Goal: Information Seeking & Learning: Learn about a topic

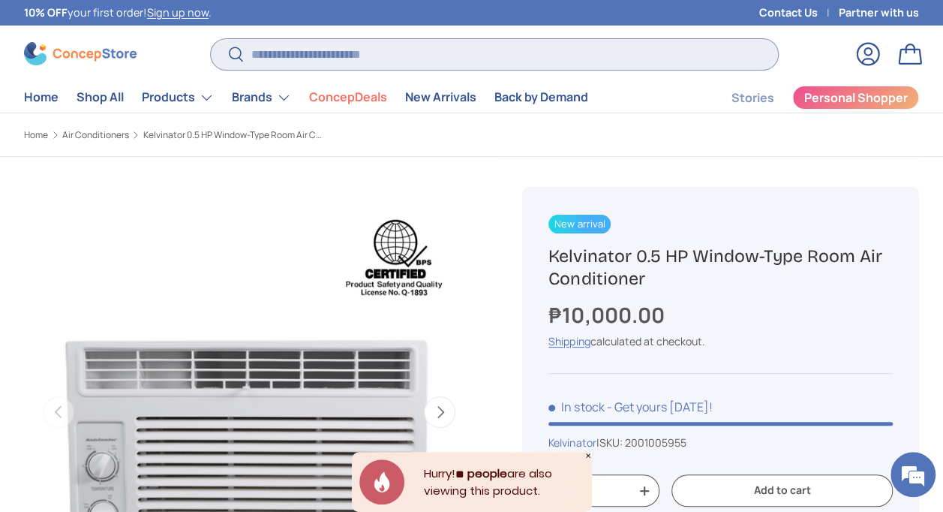
click at [282, 56] on input "Search" at bounding box center [494, 54] width 567 height 31
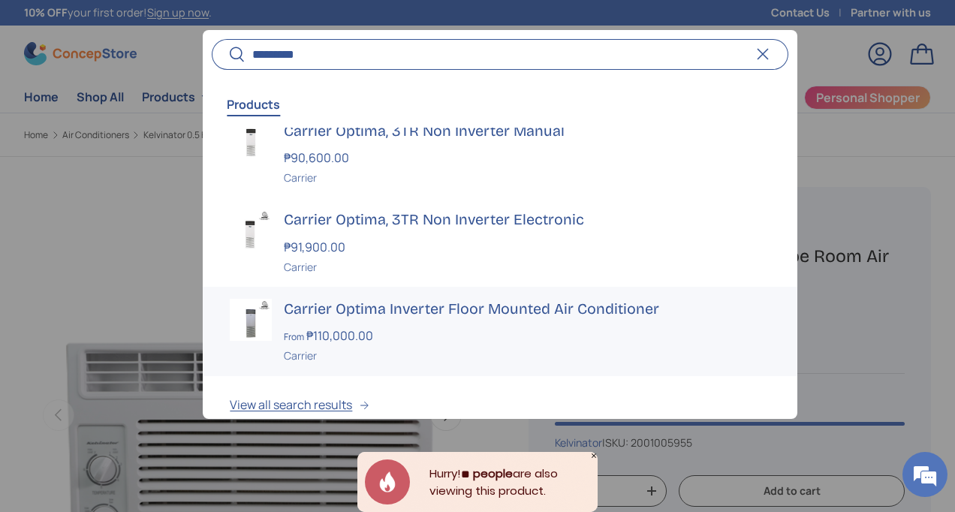
scroll to position [223, 0]
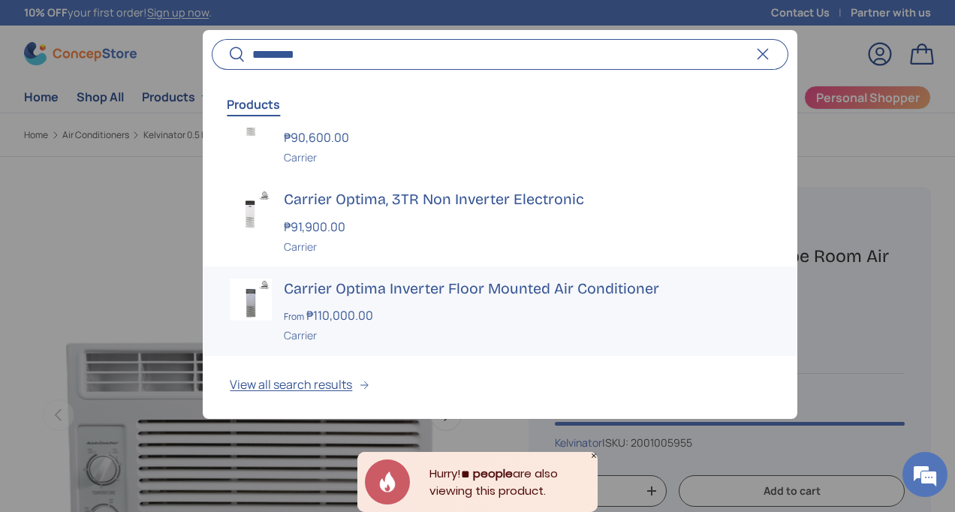
type input "*********"
click at [394, 318] on div "From ₱110,000.00" at bounding box center [527, 315] width 486 height 18
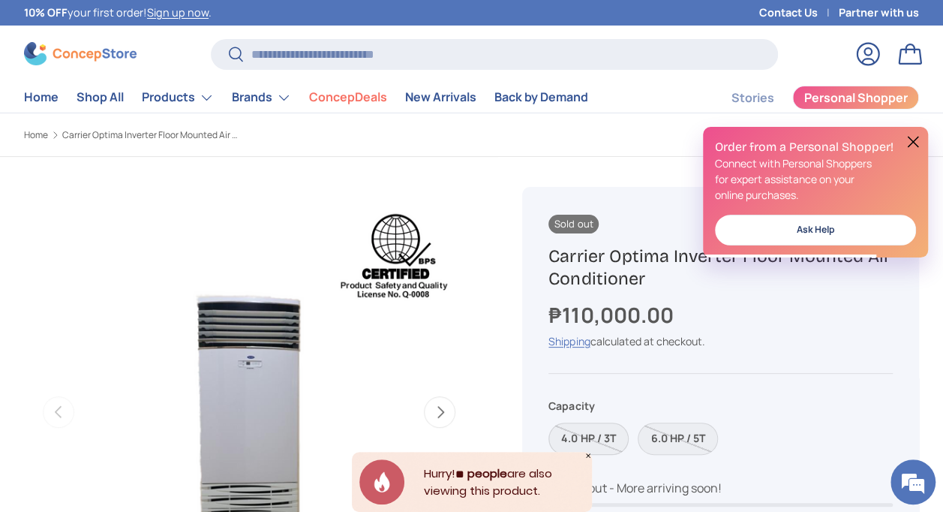
click at [599, 438] on label "4.0 HP / 3T" at bounding box center [589, 439] width 80 height 32
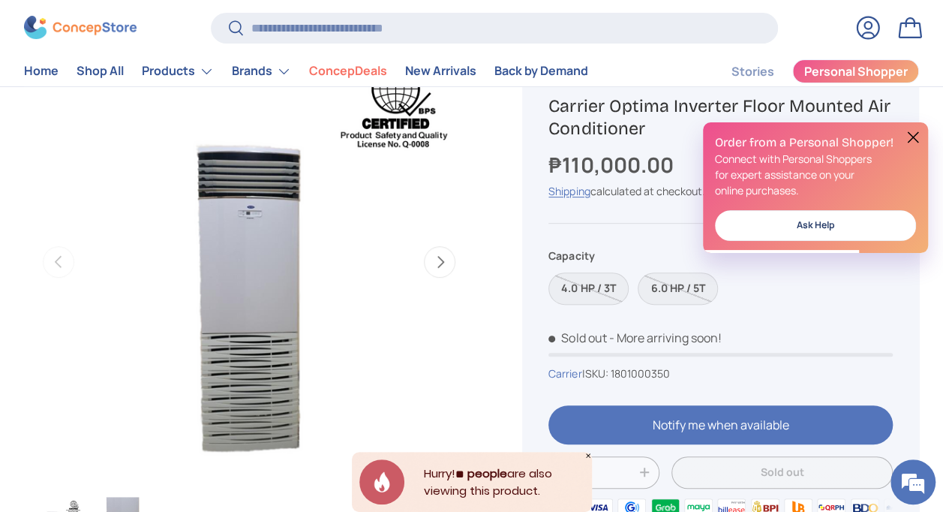
scroll to position [150, 0]
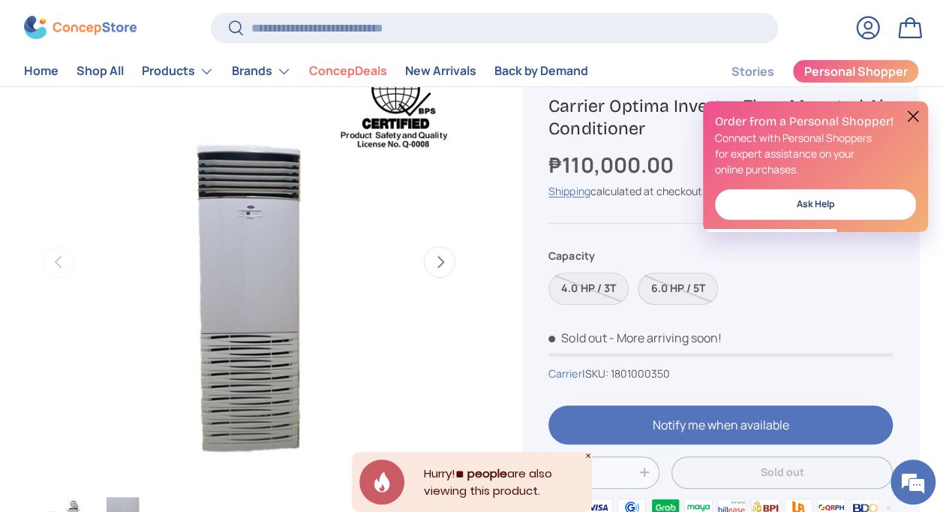
click at [667, 284] on label "6.0 HP / 5T" at bounding box center [678, 288] width 80 height 32
click at [580, 291] on label "4.0 HP / 3T" at bounding box center [589, 288] width 80 height 32
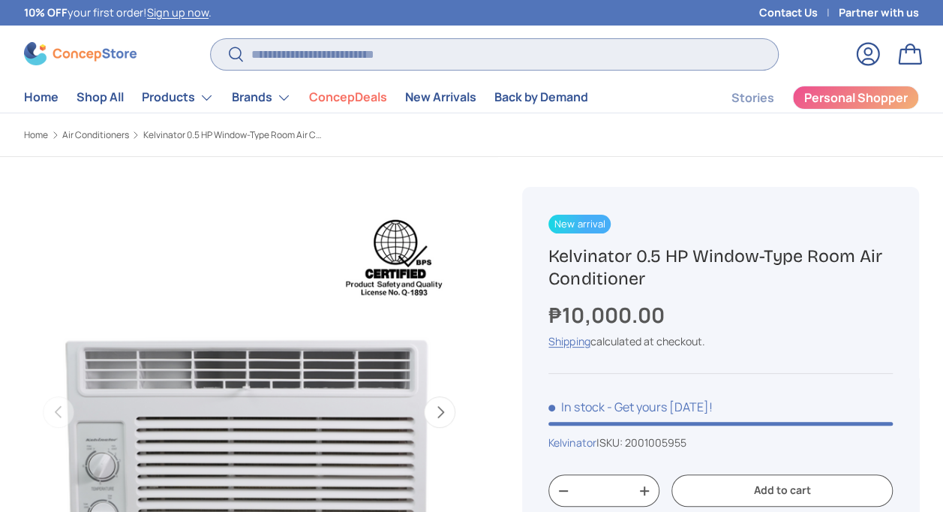
click at [255, 56] on input "Search" at bounding box center [494, 54] width 567 height 31
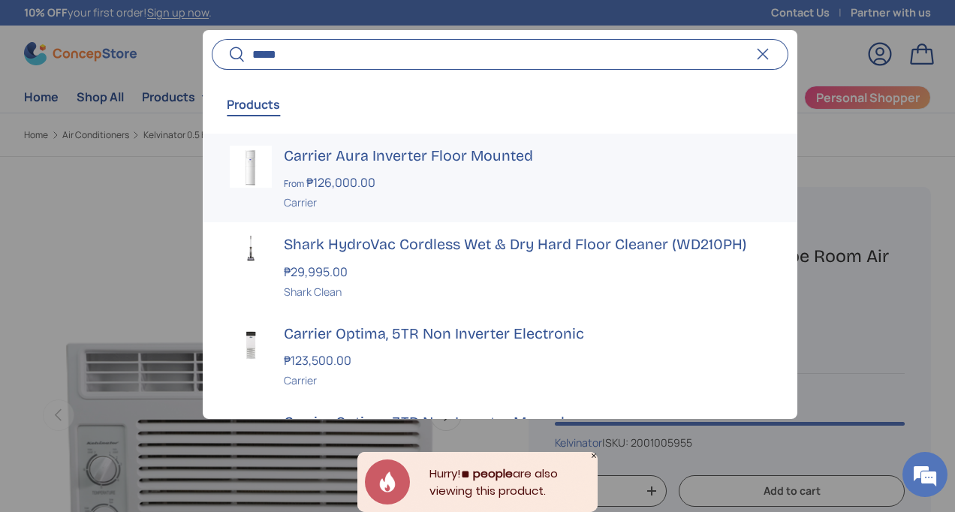
type input "*****"
click at [402, 158] on h3 "Carrier Aura Inverter Floor Mounted" at bounding box center [527, 156] width 486 height 21
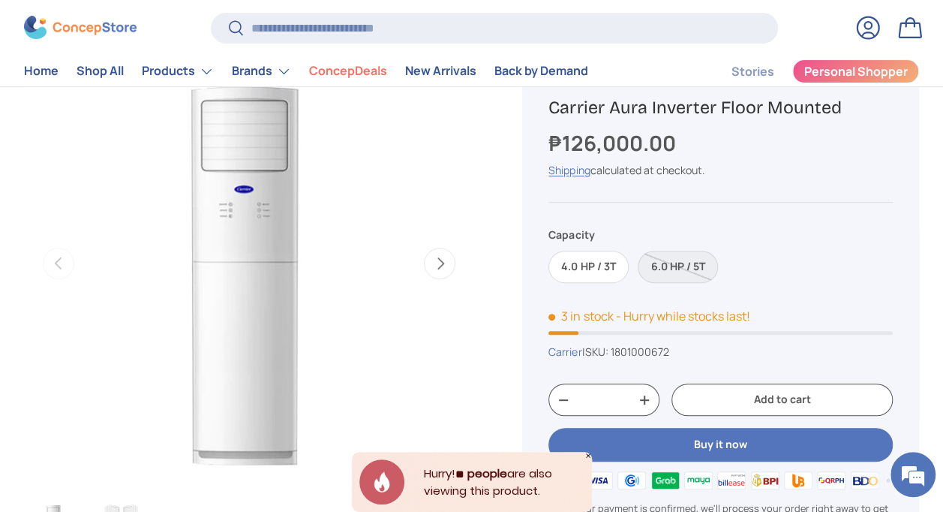
scroll to position [150, 0]
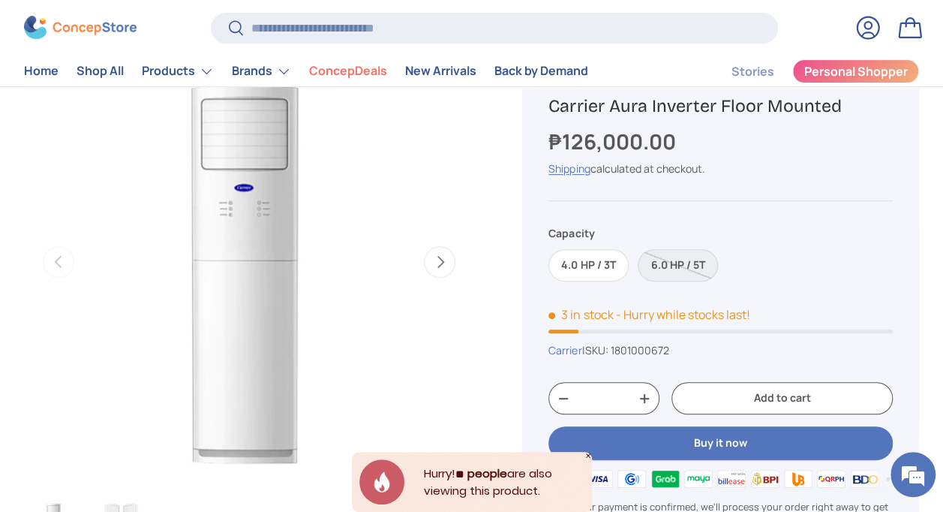
click at [599, 243] on div "4.0 HP / 3T 6.0 HP / 5T" at bounding box center [721, 260] width 345 height 41
click at [604, 266] on label "4.0 HP / 3T" at bounding box center [589, 265] width 80 height 32
click at [691, 263] on label "6.0 HP / 5T" at bounding box center [678, 265] width 80 height 32
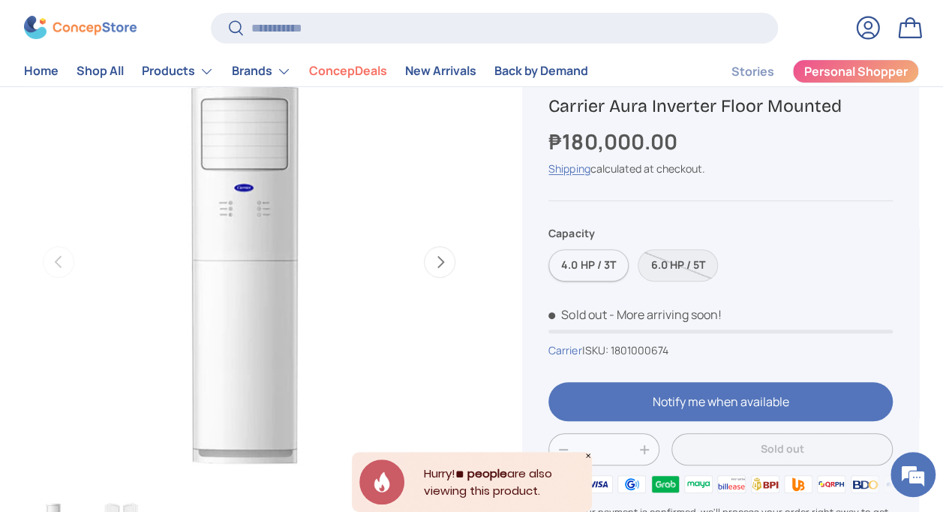
click at [592, 266] on label "4.0 HP / 3T" at bounding box center [589, 265] width 80 height 32
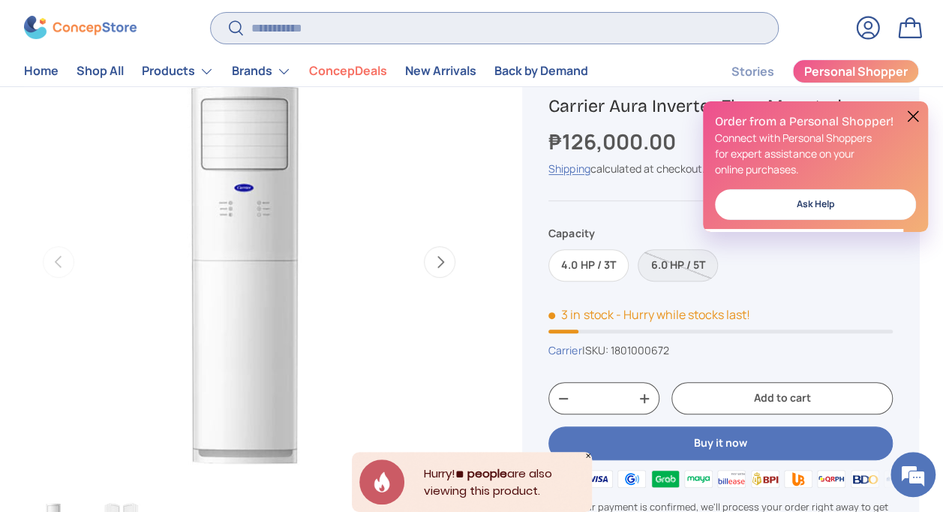
click at [317, 23] on input "Search" at bounding box center [494, 28] width 567 height 31
paste input "**********"
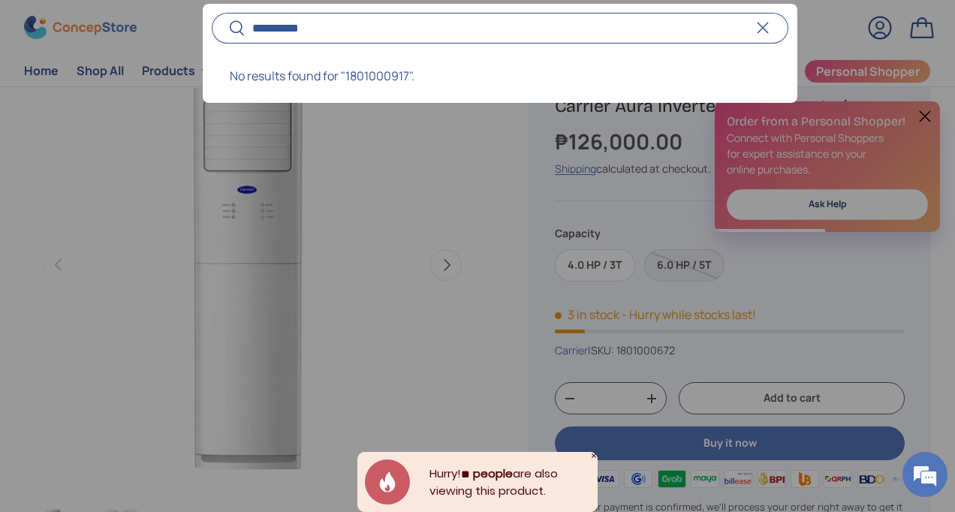
type input "**********"
click at [764, 33] on button "Reset" at bounding box center [762, 28] width 33 height 33
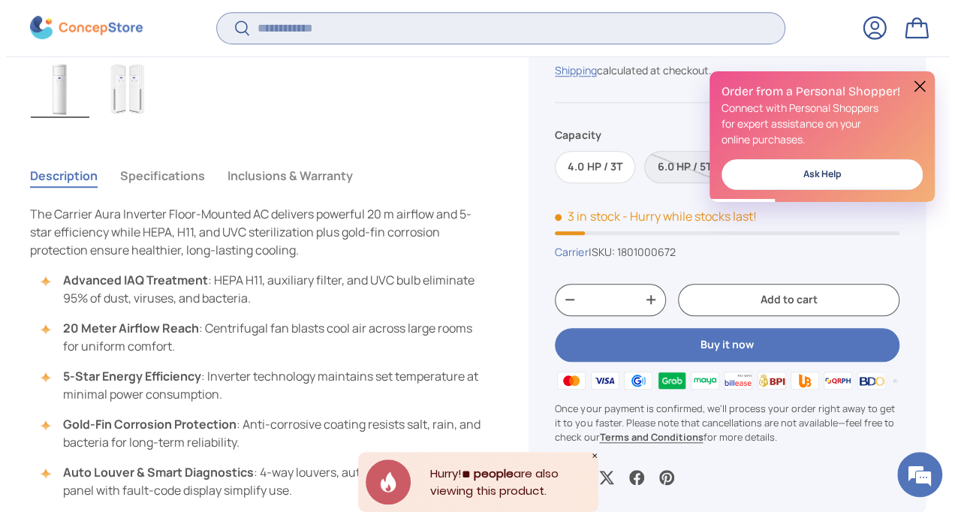
scroll to position [525, 0]
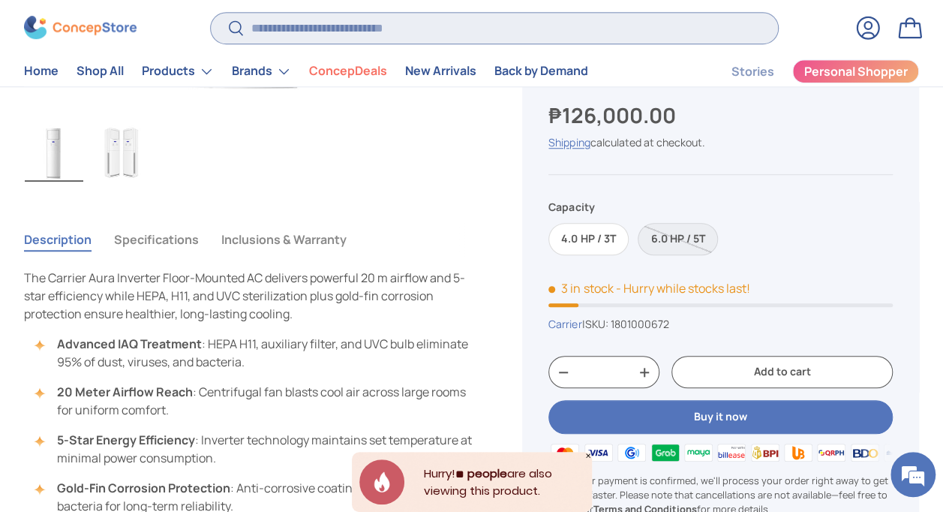
click at [351, 37] on input "Search" at bounding box center [494, 28] width 567 height 31
paste input "**********"
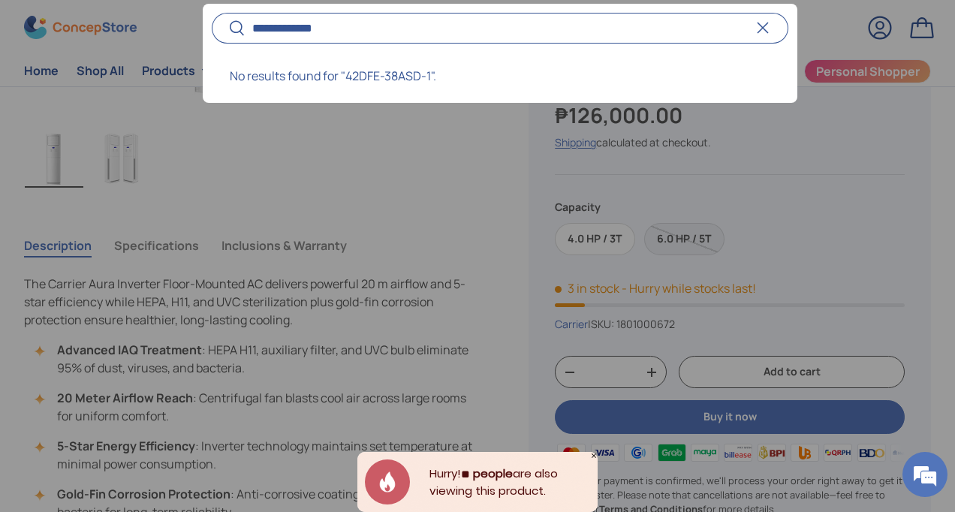
type input "**********"
click at [212, 12] on button "Search" at bounding box center [229, 29] width 34 height 35
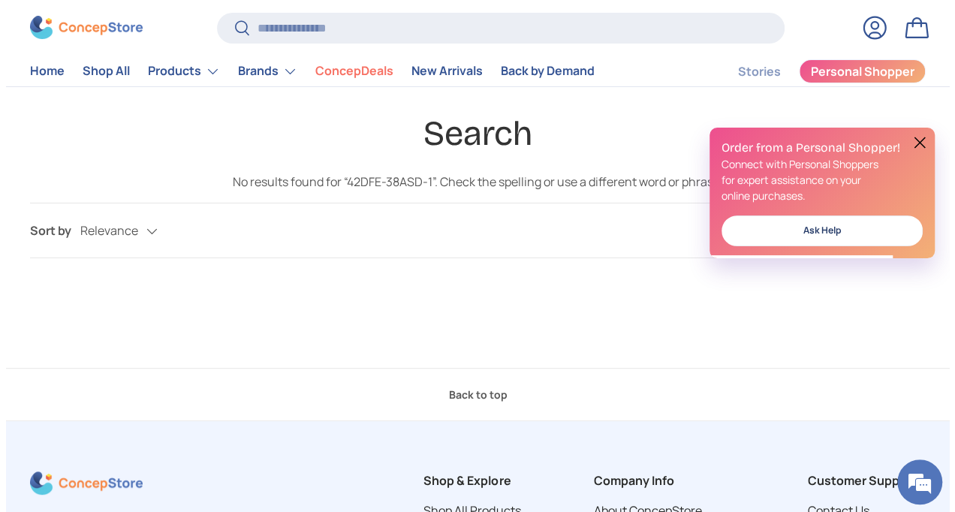
scroll to position [75, 0]
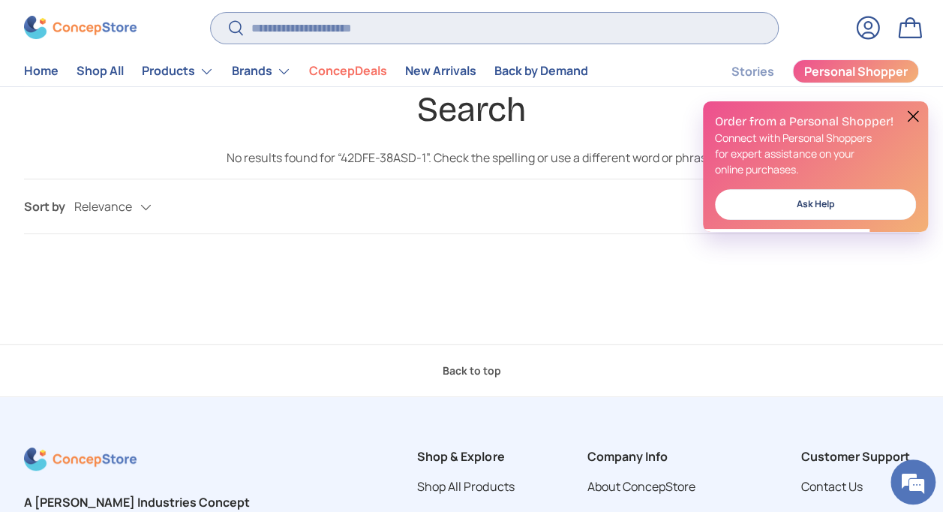
click at [309, 27] on input "Search" at bounding box center [494, 28] width 567 height 31
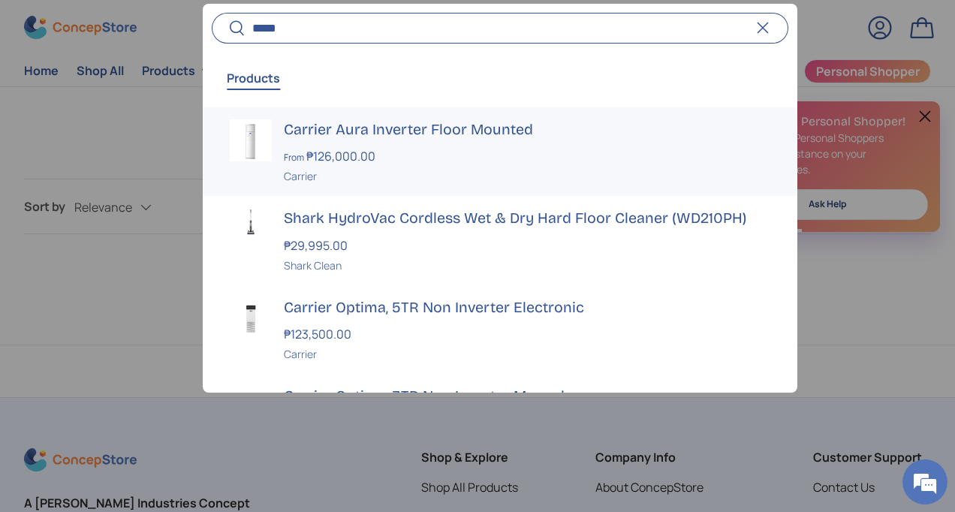
type input "*****"
click at [427, 157] on div "From ₱126,000.00" at bounding box center [527, 156] width 486 height 18
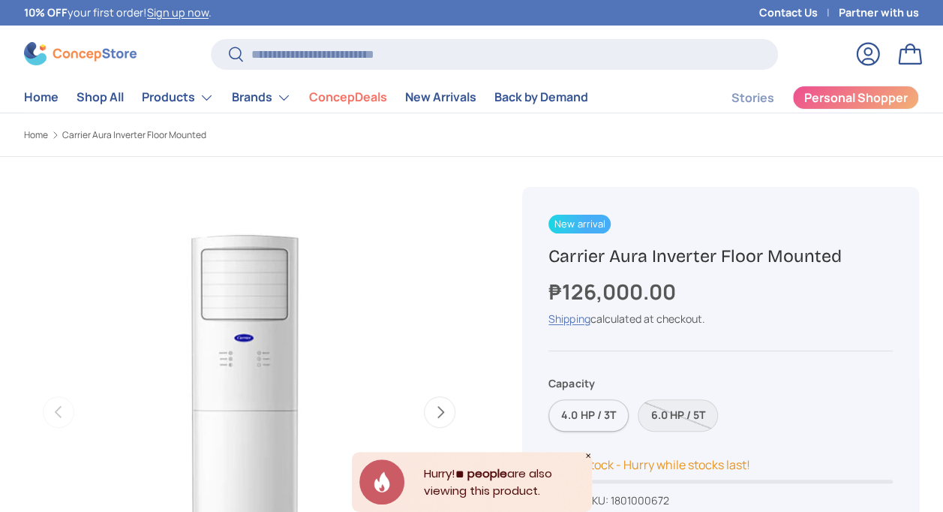
click at [603, 417] on label "4.0 HP / 3T" at bounding box center [589, 415] width 80 height 32
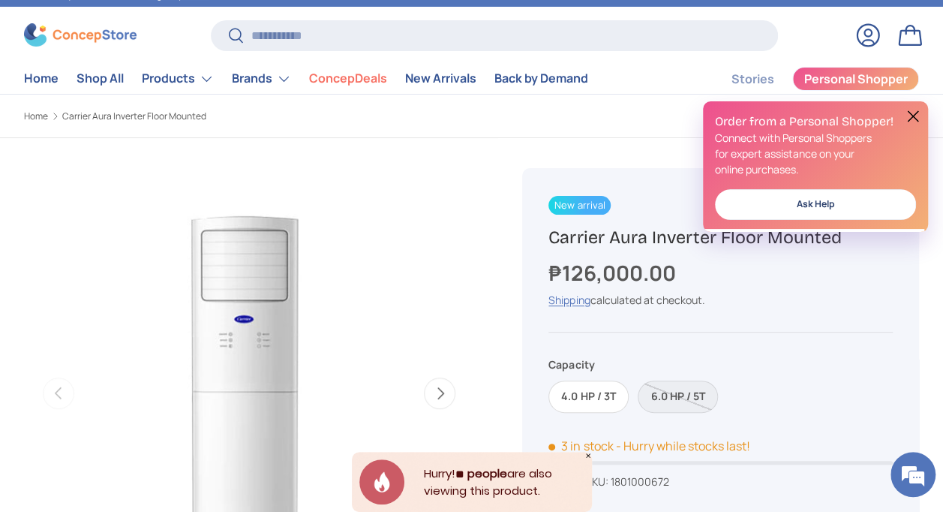
scroll to position [75, 0]
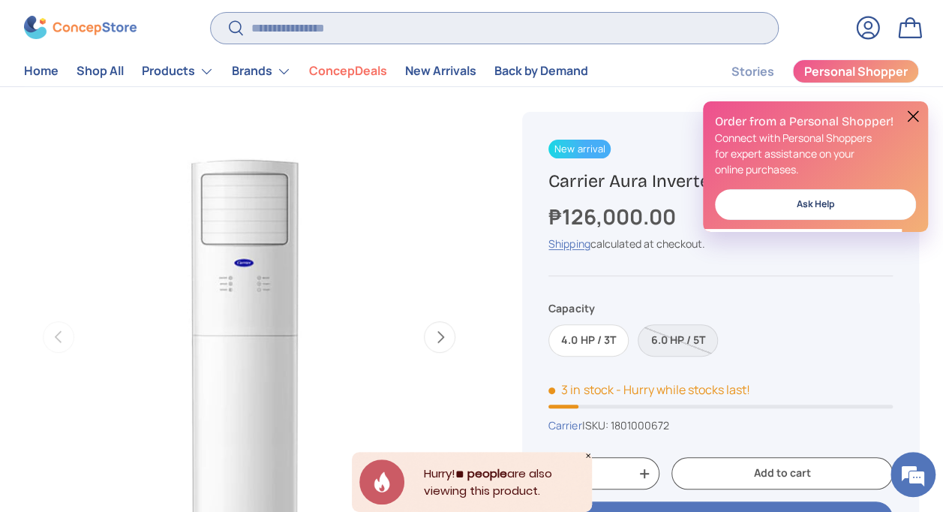
click at [331, 22] on input "Search" at bounding box center [494, 28] width 567 height 31
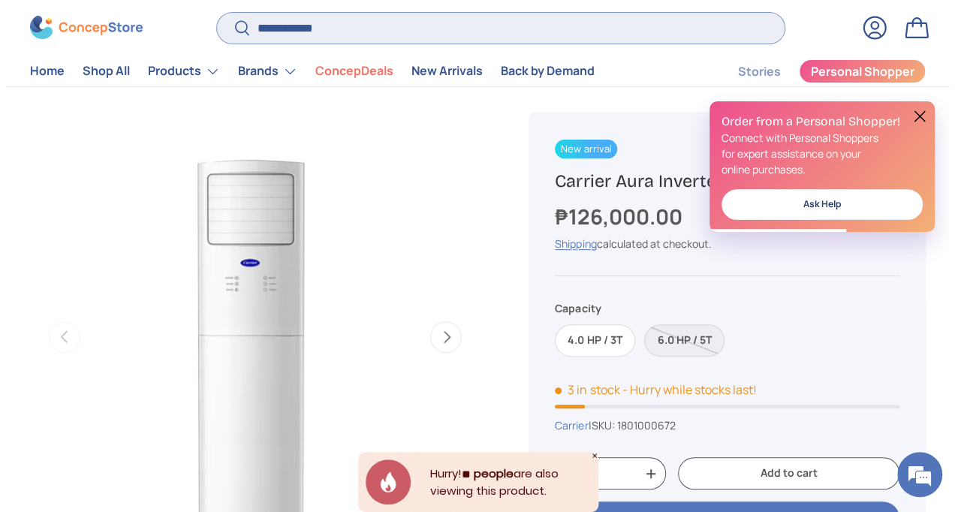
scroll to position [0, 0]
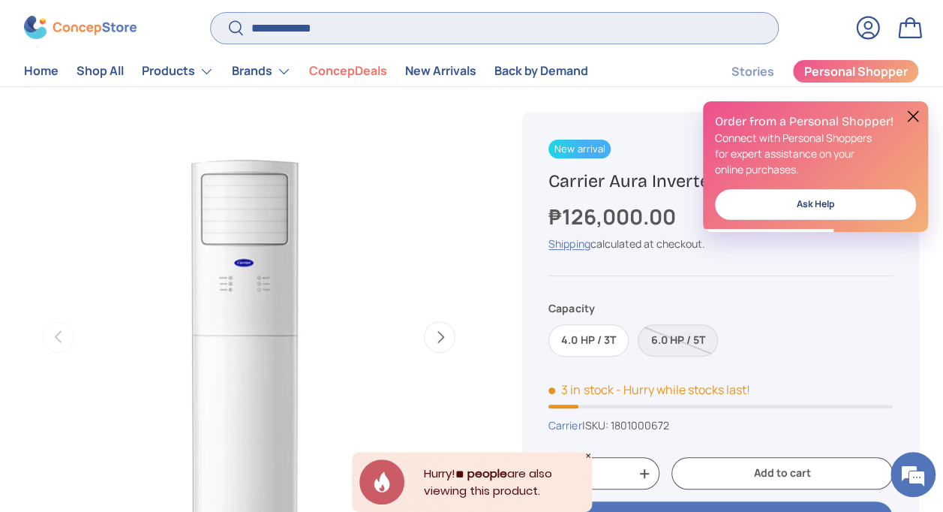
type input "**********"
click at [211, 12] on button "Search" at bounding box center [228, 29] width 34 height 35
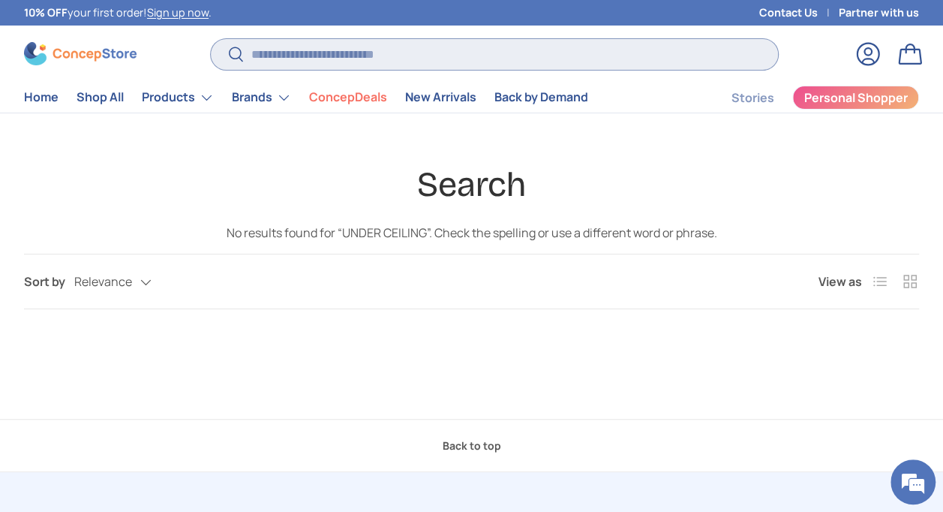
click at [308, 59] on input "Search" at bounding box center [494, 54] width 567 height 31
type input "**********"
click at [211, 38] on button "Search" at bounding box center [228, 55] width 34 height 35
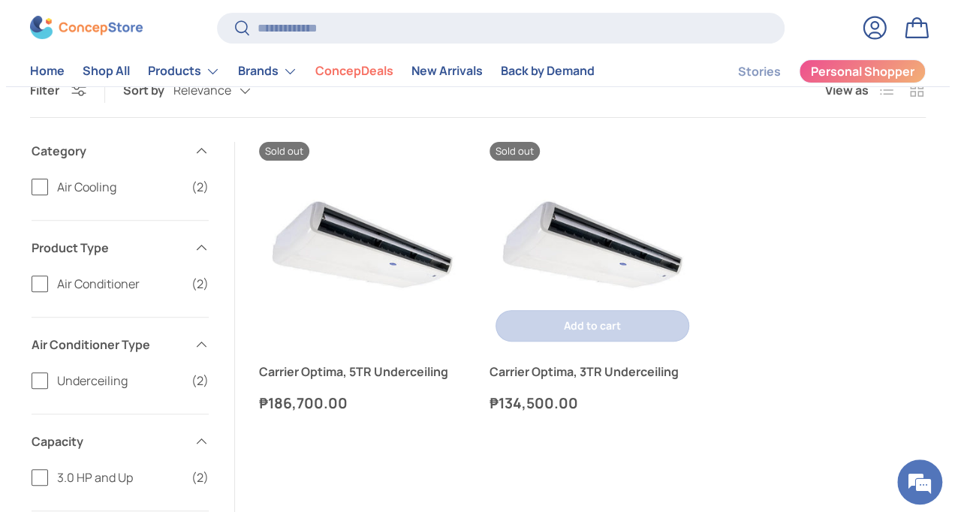
scroll to position [150, 0]
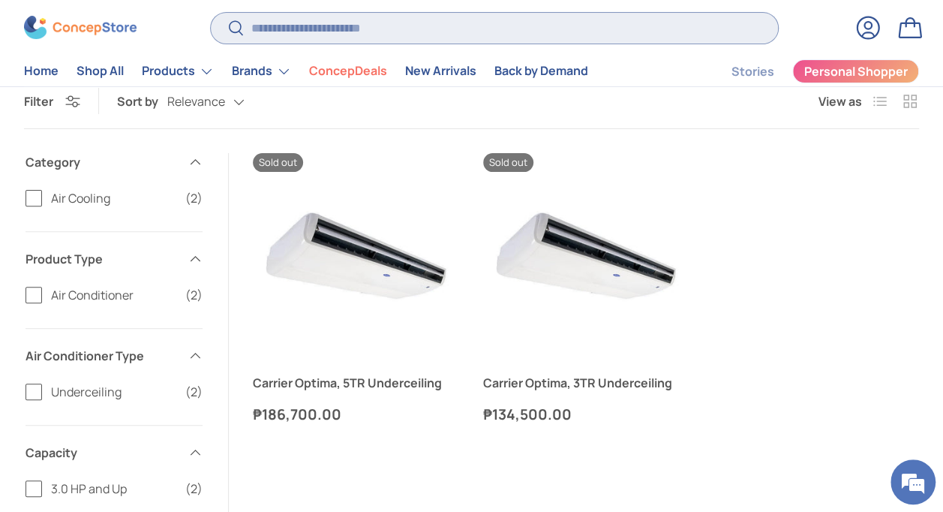
click at [389, 23] on input "Search" at bounding box center [494, 28] width 567 height 31
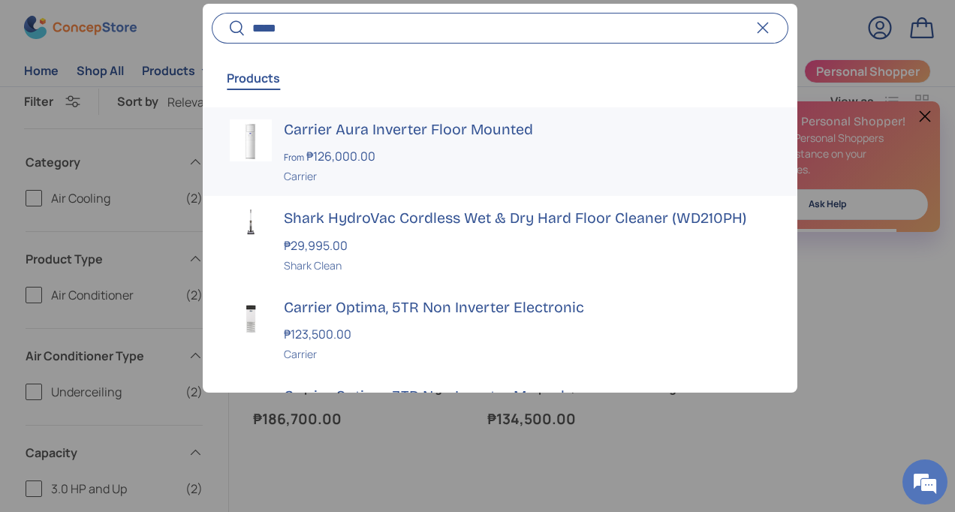
type input "*****"
click at [441, 153] on div "From ₱126,000.00" at bounding box center [527, 156] width 486 height 18
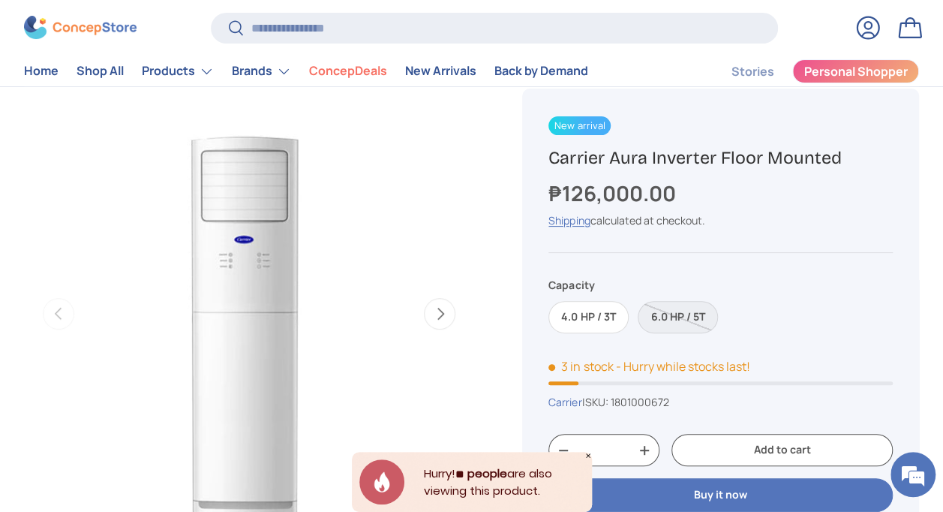
scroll to position [75, 0]
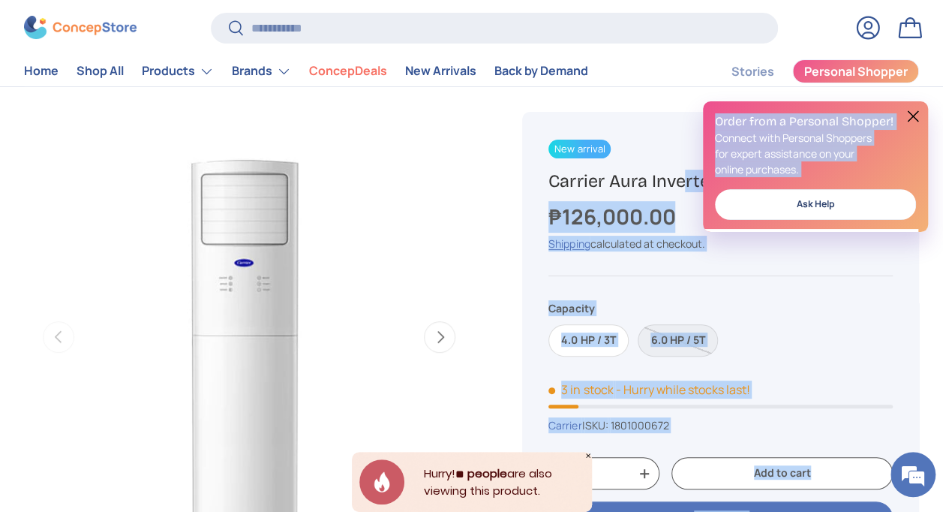
drag, startPoint x: 551, startPoint y: 181, endPoint x: 892, endPoint y: 184, distance: 340.8
click at [914, 114] on button at bounding box center [913, 116] width 18 height 18
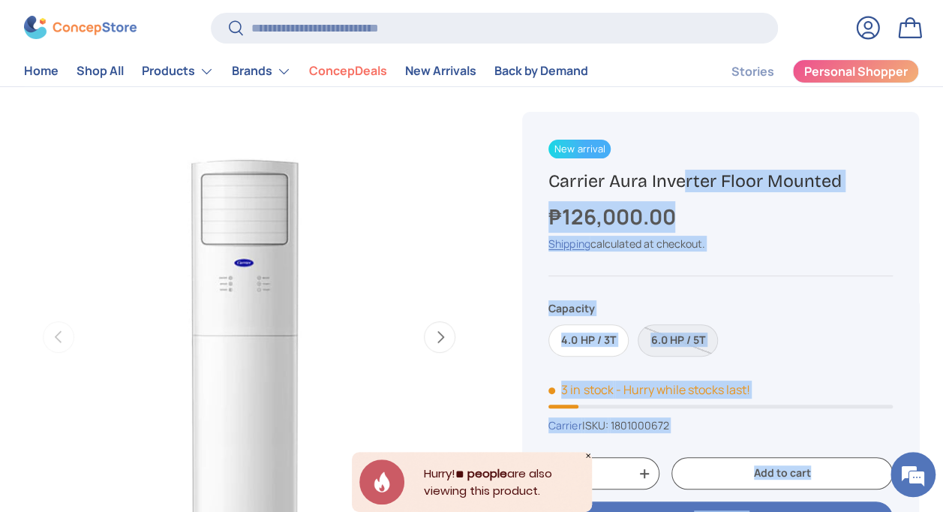
click at [847, 300] on fieldset "Capacity 4.0 HP / 3T 6.0 HP / 5T" at bounding box center [721, 328] width 345 height 56
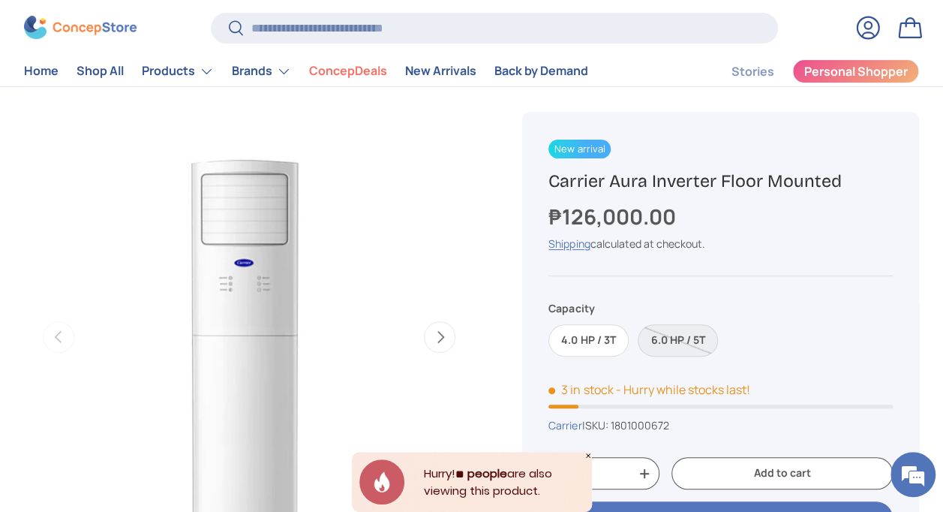
scroll to position [0, 0]
drag, startPoint x: 549, startPoint y: 178, endPoint x: 868, endPoint y: 187, distance: 319.1
click at [868, 187] on h1 "Carrier Aura Inverter Floor Mounted" at bounding box center [721, 181] width 345 height 23
copy h1 "Carrier Aura Inverter Floor Mounted"
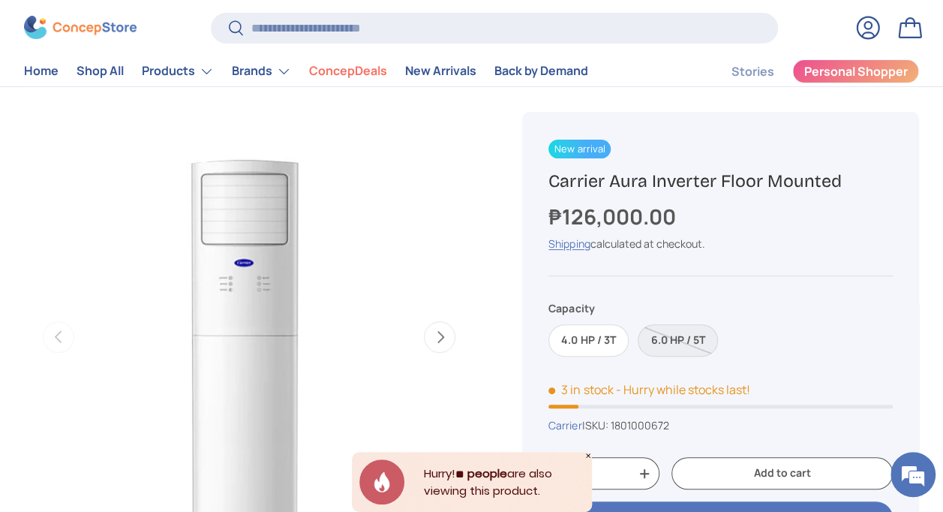
drag, startPoint x: 552, startPoint y: 182, endPoint x: 850, endPoint y: 191, distance: 298.9
click at [850, 191] on h1 "Carrier Aura Inverter Floor Mounted" at bounding box center [721, 181] width 345 height 23
copy h1 "Carrier Aura Inverter Floor Mounted"
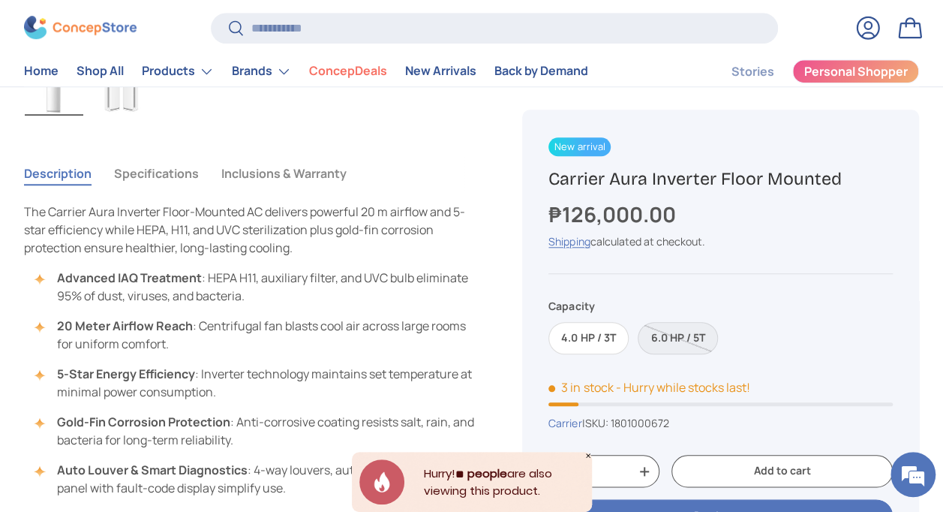
scroll to position [588, 0]
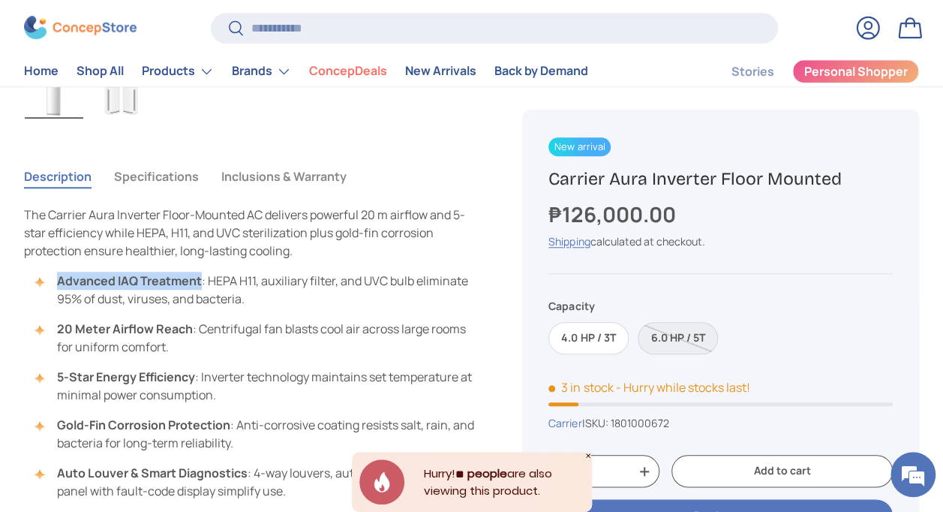
drag, startPoint x: 57, startPoint y: 275, endPoint x: 202, endPoint y: 274, distance: 144.9
click at [202, 274] on li "Advanced IAQ Treatment : HEPA H11, auxiliary filter, and UVC bulb eliminate 95%…" at bounding box center [256, 290] width 435 height 36
copy strong "Advanced IAQ Treatment"
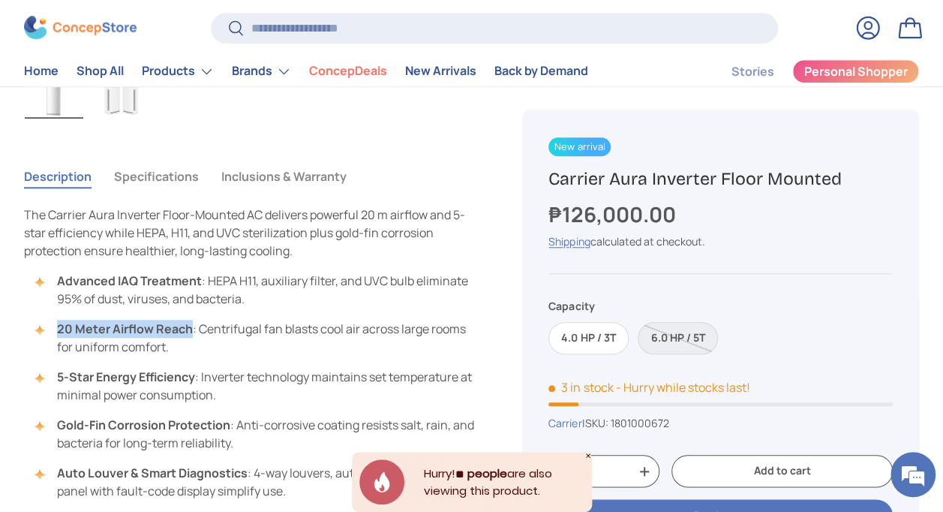
drag, startPoint x: 57, startPoint y: 328, endPoint x: 191, endPoint y: 328, distance: 133.6
click at [191, 328] on strong "20 Meter Airflow Reach" at bounding box center [125, 328] width 136 height 17
copy strong "20 Meter Airflow Reach"
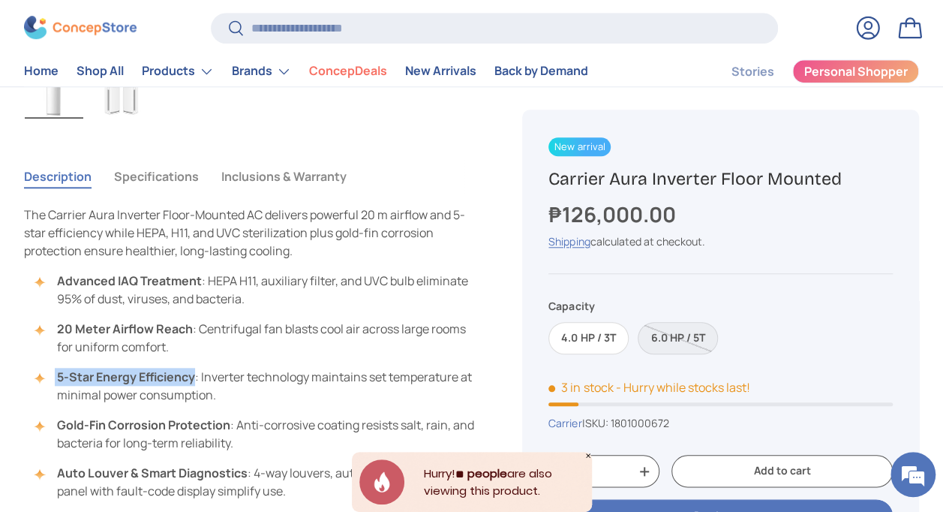
drag, startPoint x: 53, startPoint y: 377, endPoint x: 194, endPoint y: 371, distance: 141.2
click at [194, 371] on li "5-Star Energy Efficiency : Inverter technology maintains set temperature at min…" at bounding box center [256, 386] width 435 height 36
copy li "5-Star Energy Efficiency"
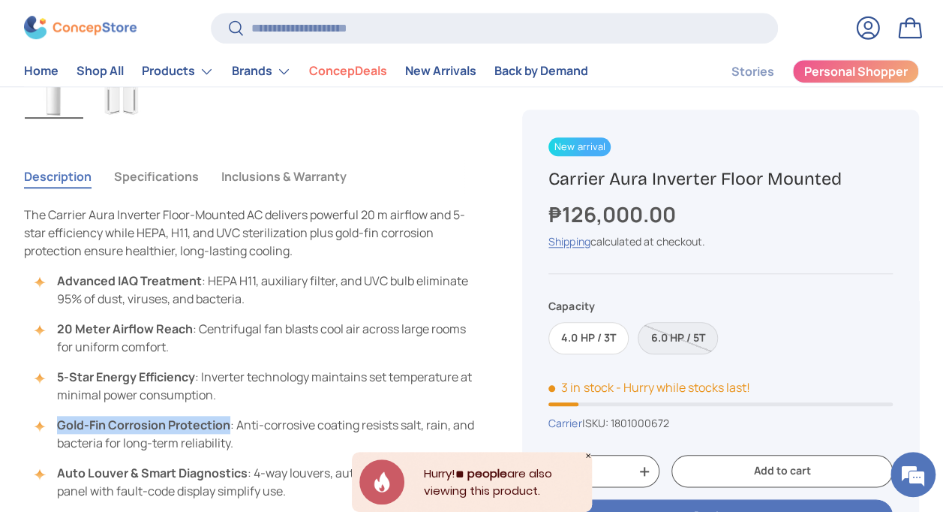
drag, startPoint x: 57, startPoint y: 420, endPoint x: 229, endPoint y: 421, distance: 171.9
click at [229, 421] on strong "Gold-Fin Corrosion Protection" at bounding box center [143, 425] width 173 height 17
copy strong "Gold-Fin Corrosion Protection"
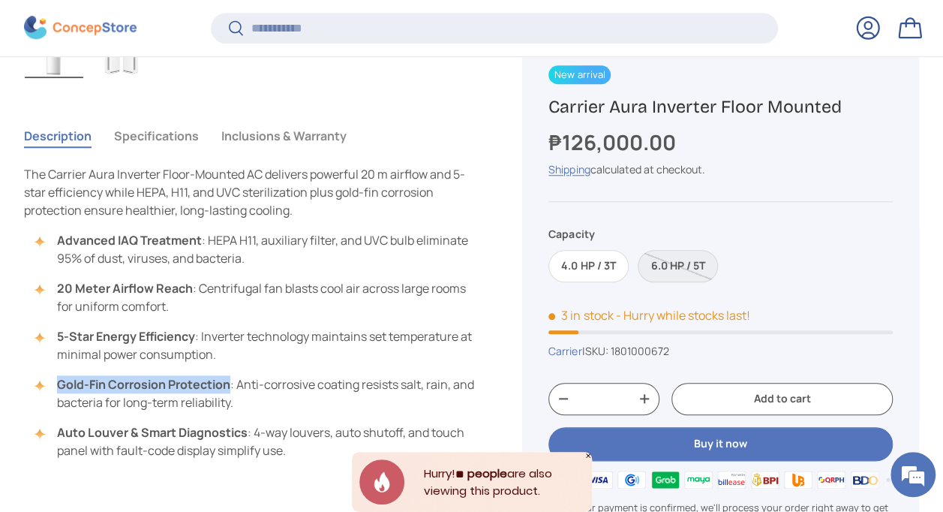
scroll to position [660, 0]
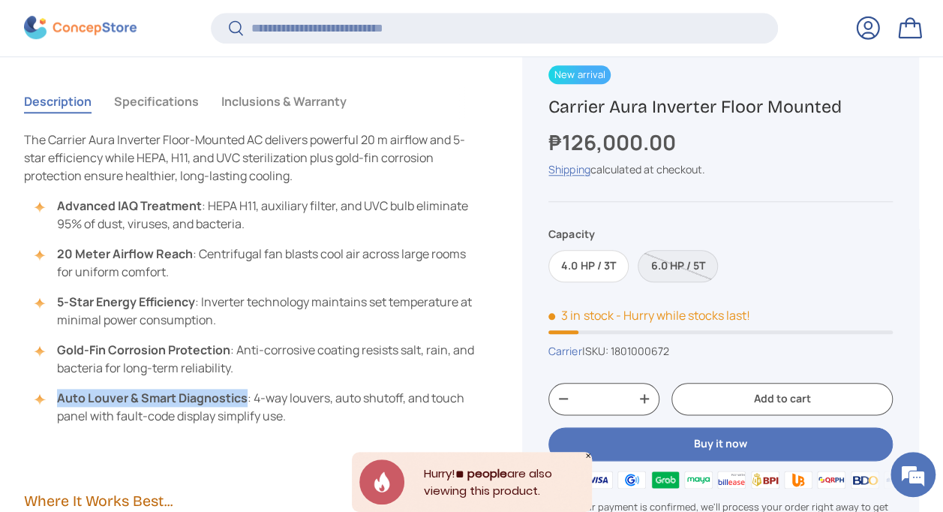
drag, startPoint x: 59, startPoint y: 399, endPoint x: 245, endPoint y: 398, distance: 186.1
click at [245, 398] on strong "Auto Louver & Smart Diagnostics" at bounding box center [152, 398] width 191 height 17
copy strong "Auto Louver & Smart Diagnostics"
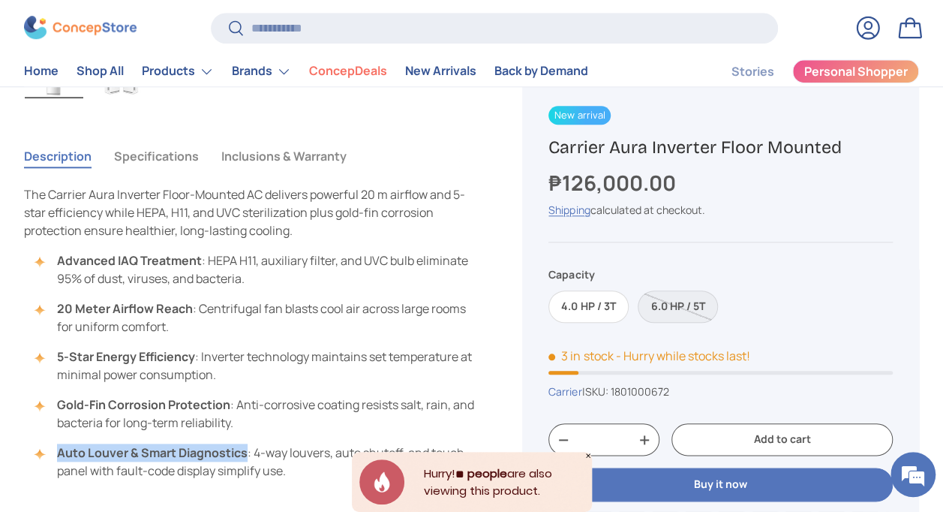
scroll to position [588, 0]
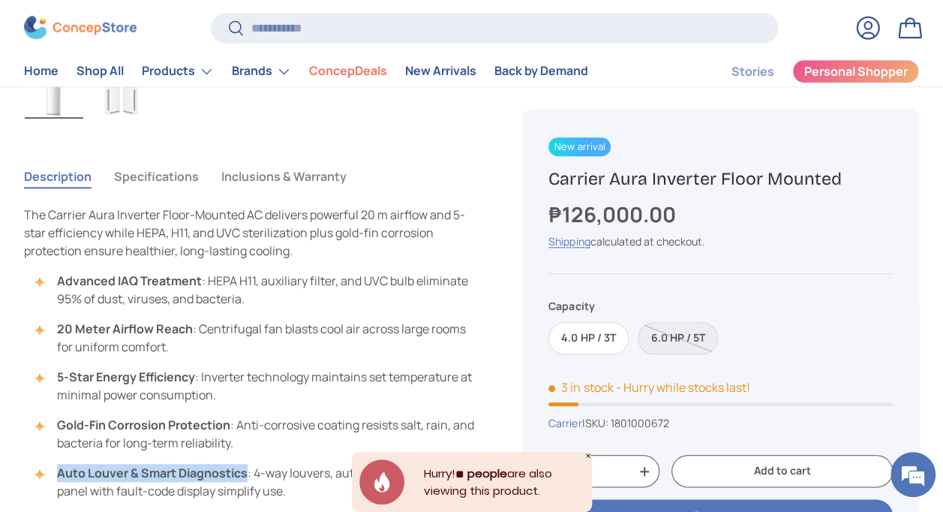
click at [143, 169] on button "Specifications" at bounding box center [156, 176] width 85 height 35
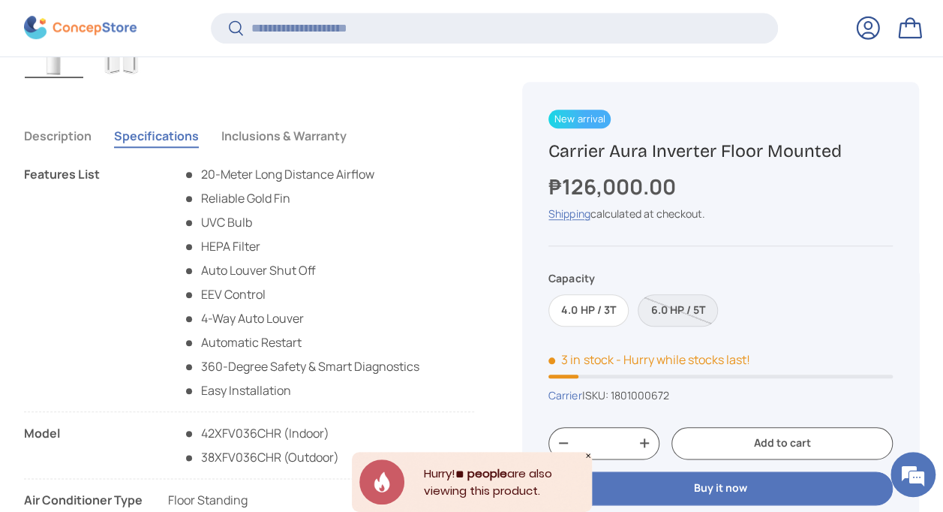
scroll to position [660, 0]
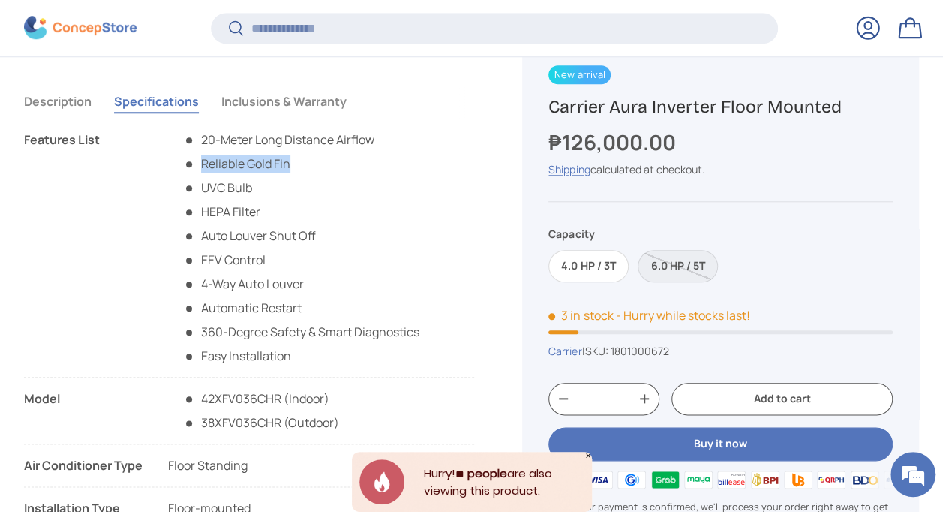
drag, startPoint x: 203, startPoint y: 161, endPoint x: 314, endPoint y: 169, distance: 111.4
click at [314, 169] on li "Reliable Gold Fin" at bounding box center [301, 164] width 236 height 18
copy li "Reliable Gold Fin"
drag, startPoint x: 202, startPoint y: 186, endPoint x: 278, endPoint y: 186, distance: 76.6
click at [278, 186] on li "UVC Bulb" at bounding box center [301, 188] width 236 height 18
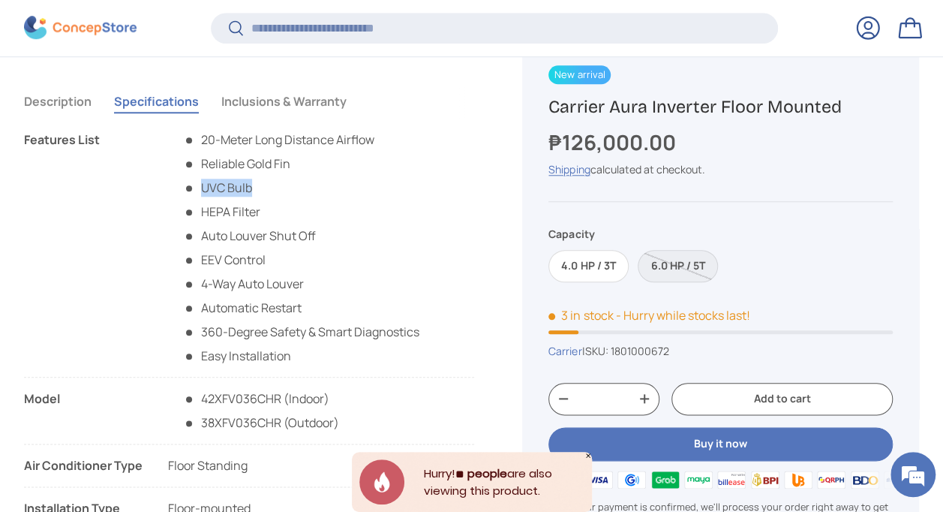
copy li "UVC Bulb"
drag, startPoint x: 203, startPoint y: 209, endPoint x: 279, endPoint y: 207, distance: 76.6
click at [279, 207] on li "HEPA Filter" at bounding box center [301, 212] width 236 height 18
copy li "HEPA Filter"
drag, startPoint x: 200, startPoint y: 236, endPoint x: 338, endPoint y: 231, distance: 138.2
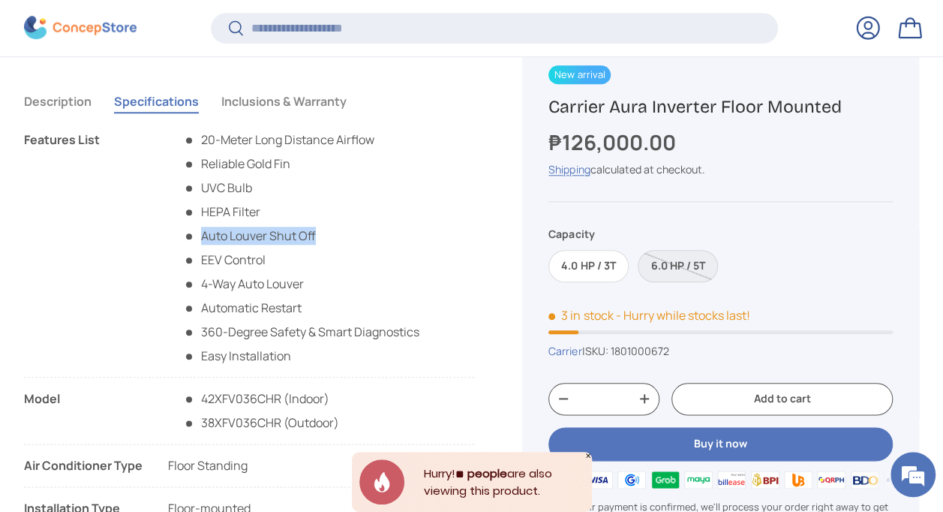
click at [338, 231] on li "Auto Louver Shut Off" at bounding box center [301, 236] width 236 height 18
drag, startPoint x: 201, startPoint y: 264, endPoint x: 310, endPoint y: 263, distance: 108.8
click at [310, 263] on li "EEV Control" at bounding box center [301, 260] width 236 height 18
drag, startPoint x: 209, startPoint y: 306, endPoint x: 321, endPoint y: 304, distance: 112.6
click at [321, 304] on li "Automatic Restart" at bounding box center [301, 308] width 236 height 18
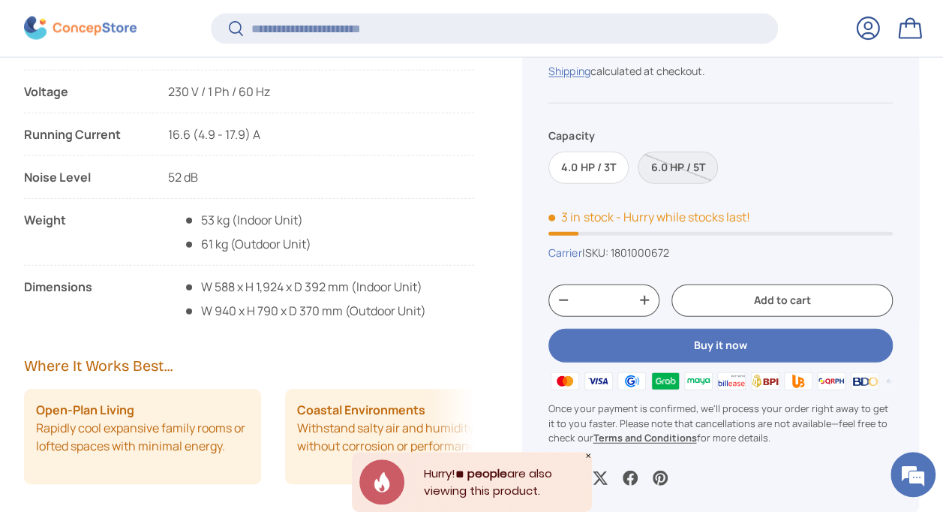
scroll to position [1786, 0]
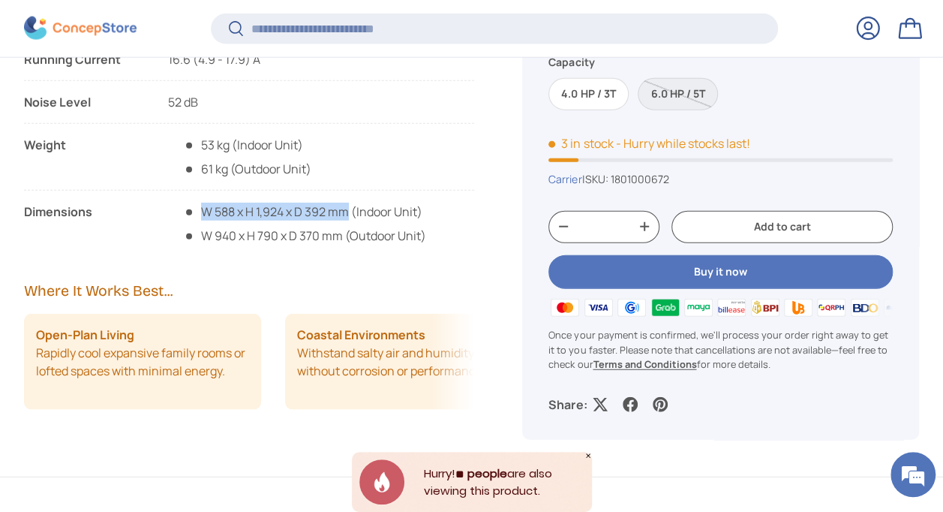
drag, startPoint x: 201, startPoint y: 206, endPoint x: 348, endPoint y: 209, distance: 147.1
click at [348, 209] on span "W 588 x H 1,924 x D 392 mm (Indoor Unit)" at bounding box center [304, 212] width 243 height 18
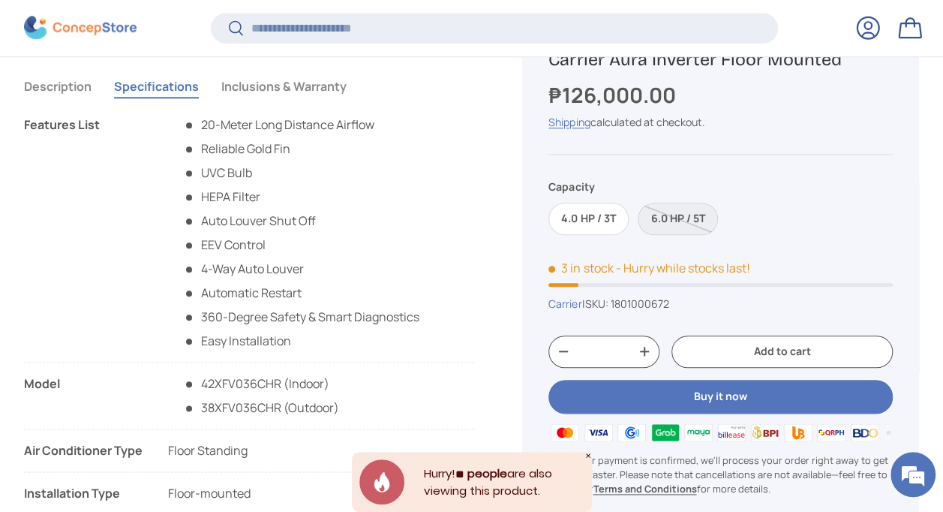
scroll to position [748, 0]
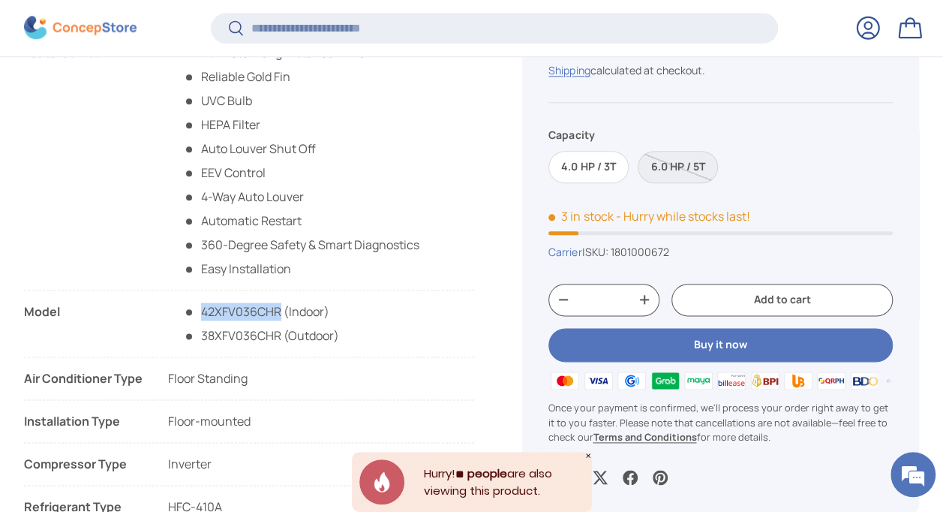
drag, startPoint x: 203, startPoint y: 306, endPoint x: 281, endPoint y: 314, distance: 79.2
click at [281, 314] on span "42XFV036CHR (Indoor)" at bounding box center [261, 311] width 156 height 18
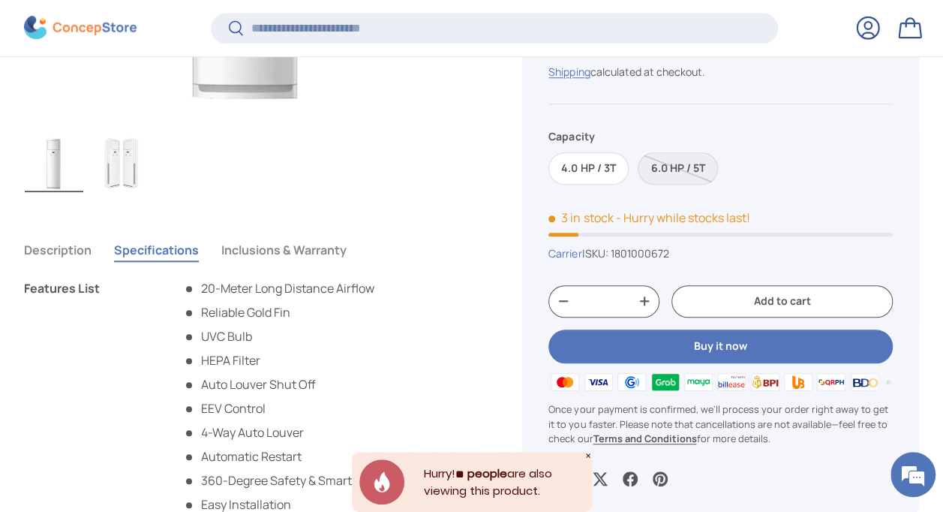
scroll to position [375, 0]
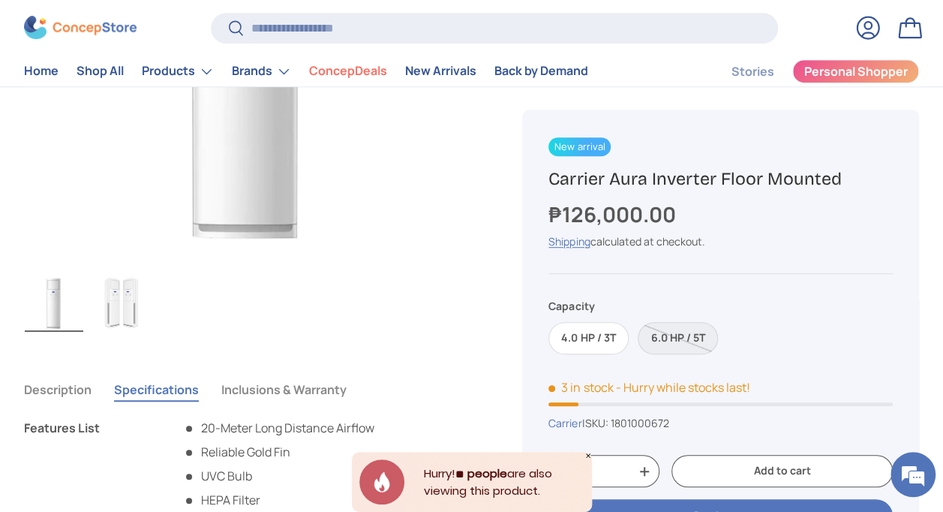
click at [67, 380] on button "Description" at bounding box center [58, 389] width 68 height 35
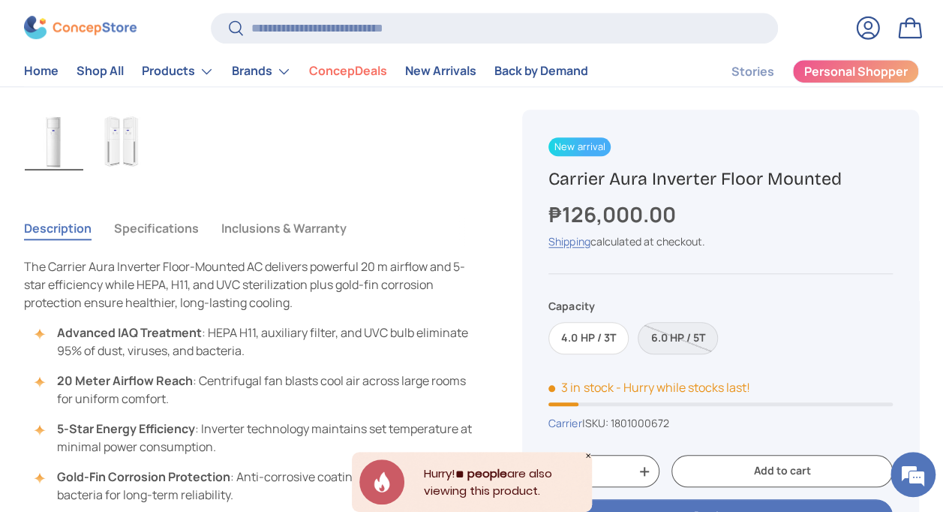
scroll to position [525, 0]
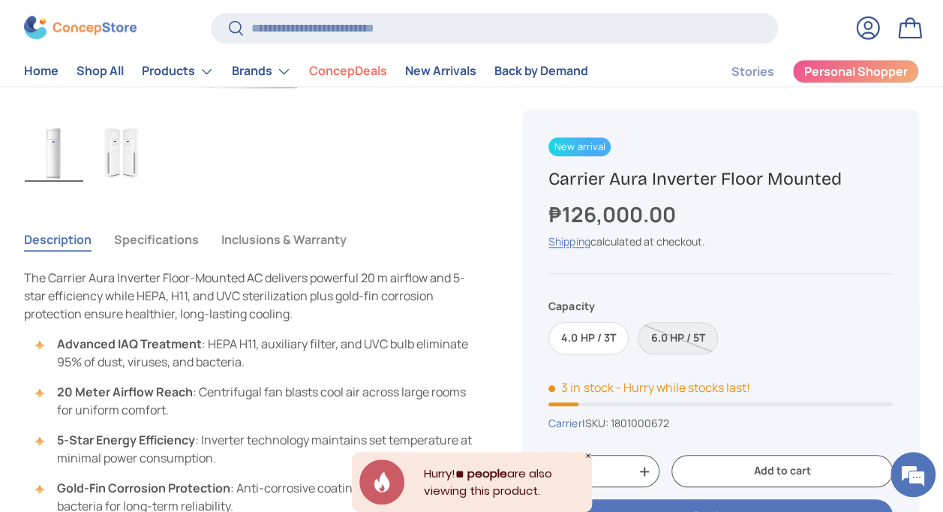
click at [148, 239] on button "Specifications" at bounding box center [156, 239] width 85 height 35
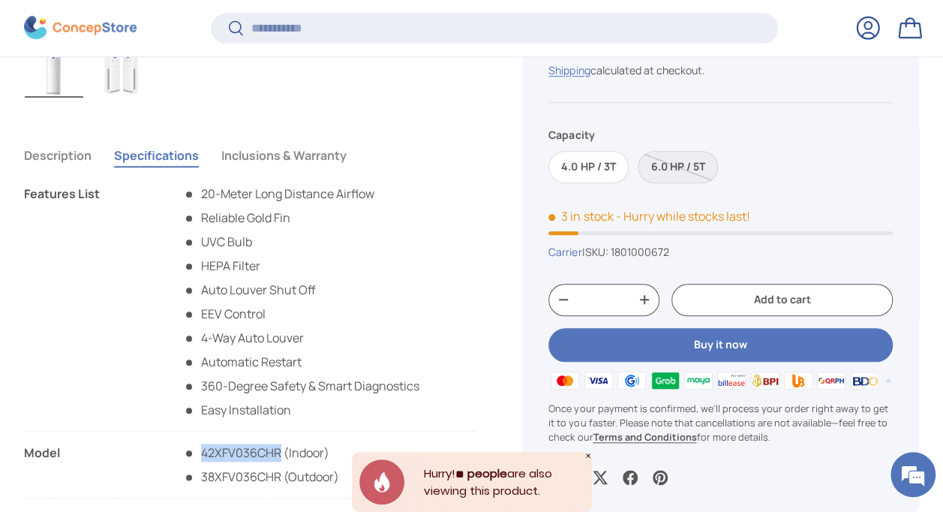
scroll to position [655, 0]
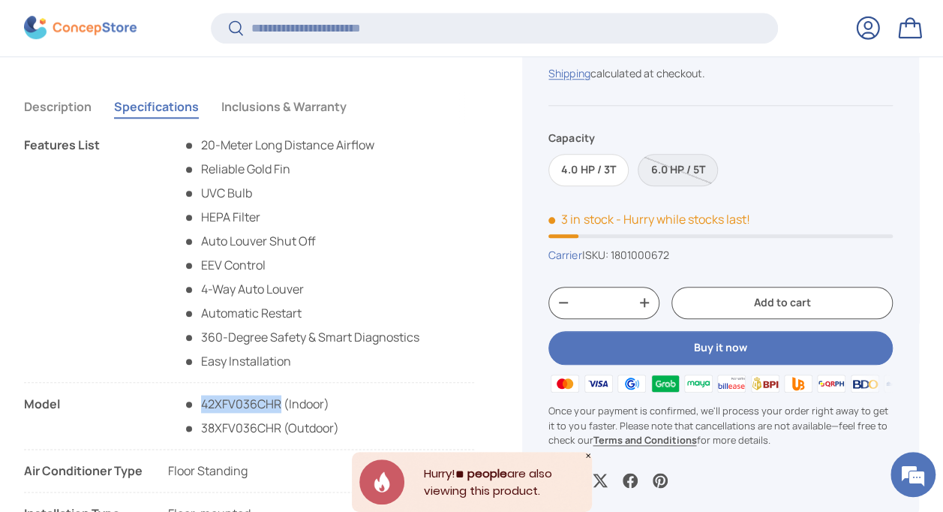
click at [269, 407] on span "42XFV036CHR (Indoor)" at bounding box center [261, 404] width 156 height 18
drag, startPoint x: 203, startPoint y: 399, endPoint x: 279, endPoint y: 423, distance: 80.2
click at [279, 423] on div "42XFV036CHR (Indoor) 38XFV036CHR (Outdoor)" at bounding box center [253, 416] width 171 height 42
drag, startPoint x: 203, startPoint y: 400, endPoint x: 344, endPoint y: 423, distance: 143.0
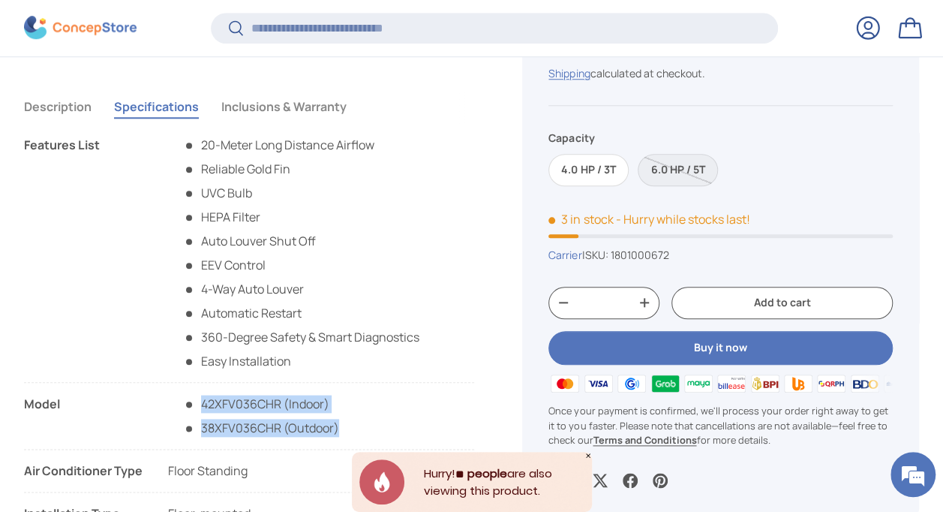
click at [344, 423] on li "Model 42XFV036CHR (Indoor) 38XFV036CHR (Outdoor) 42XFV055CHR (Indoor) 38XFV055C…" at bounding box center [249, 422] width 450 height 55
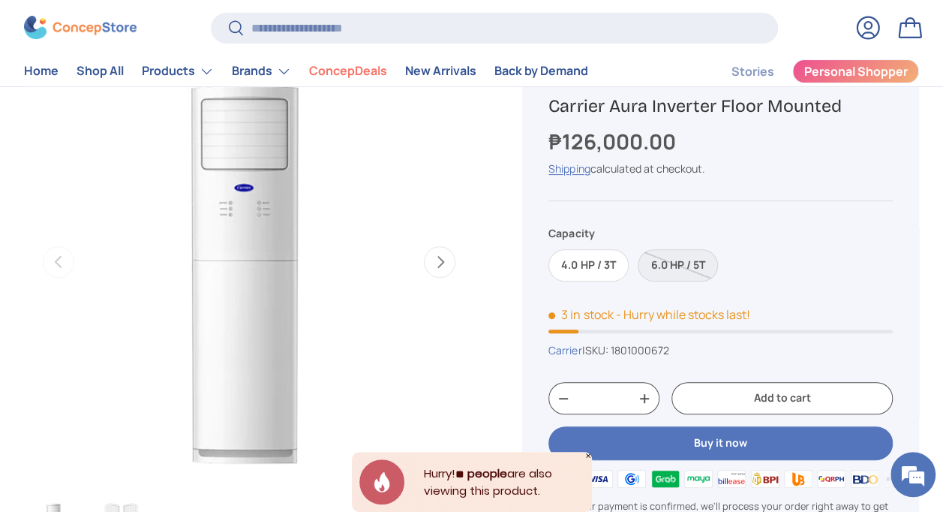
scroll to position [0, 0]
